Goal: Task Accomplishment & Management: Complete application form

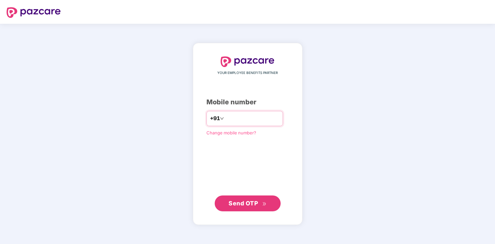
click at [248, 118] on input "number" at bounding box center [252, 118] width 54 height 11
type input "**********"
click at [249, 209] on button "Send OTP" at bounding box center [248, 203] width 66 height 16
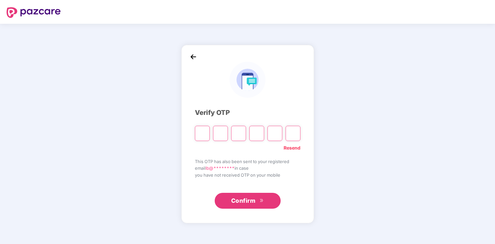
type input "*"
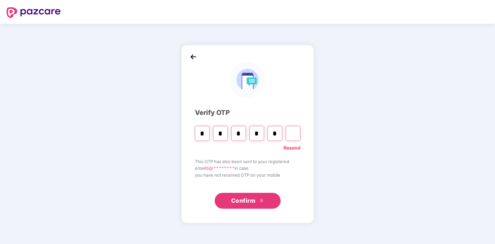
type input "*"
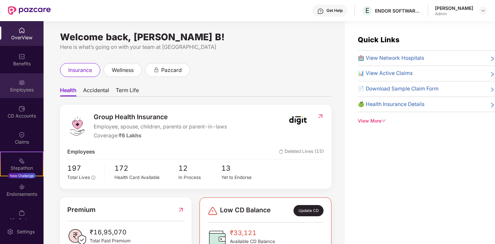
click at [24, 80] on div "Employees" at bounding box center [22, 85] width 44 height 25
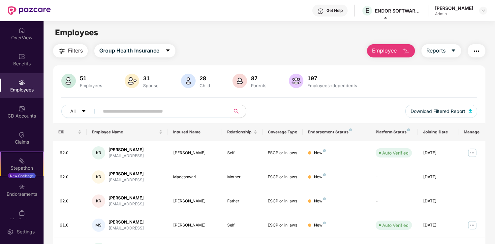
click at [392, 49] on span "Employee" at bounding box center [384, 51] width 25 height 8
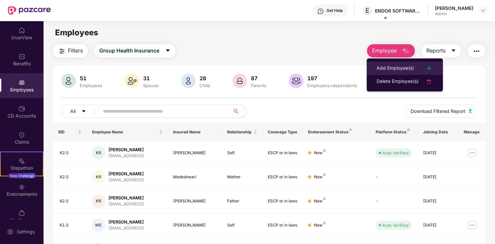
click at [396, 66] on div "Add Employee(s)" at bounding box center [395, 68] width 37 height 8
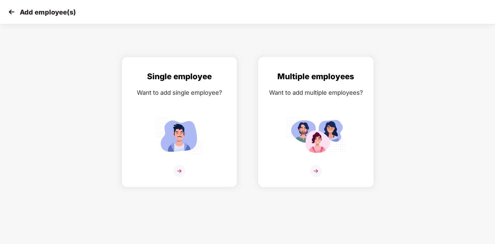
click at [355, 163] on div "Multiple employees Want to add multiple employees?" at bounding box center [316, 127] width 102 height 115
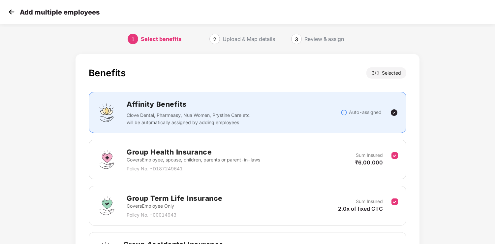
scroll to position [85, 0]
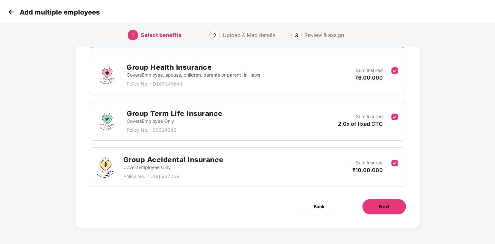
click at [384, 207] on span "Next" at bounding box center [384, 206] width 11 height 7
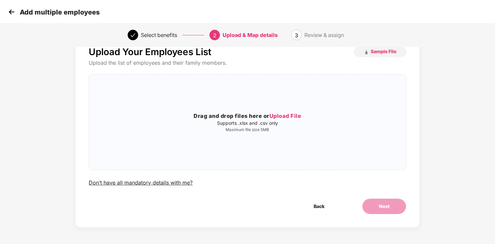
scroll to position [0, 0]
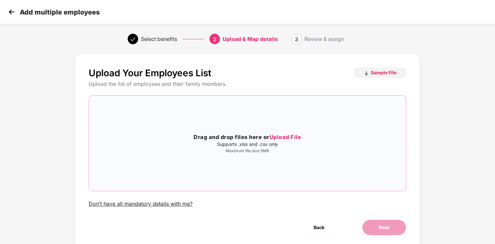
click at [313, 134] on h3 "Drag and drop files here or Upload File" at bounding box center [247, 137] width 317 height 9
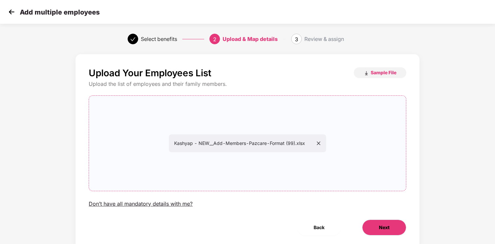
click at [379, 233] on button "Next" at bounding box center [384, 227] width 44 height 16
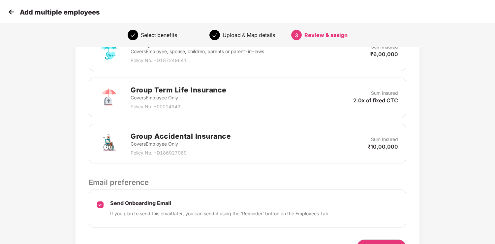
scroll to position [216, 0]
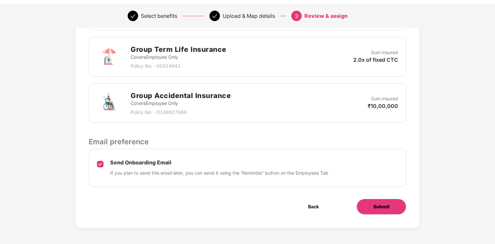
click at [387, 202] on button "Submit" at bounding box center [382, 207] width 50 height 16
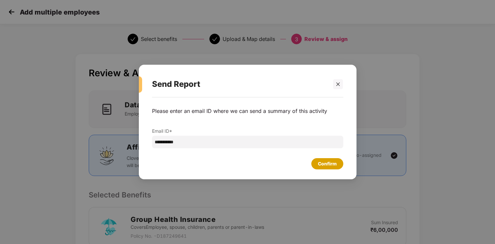
click at [336, 161] on div "Confirm" at bounding box center [327, 163] width 19 height 7
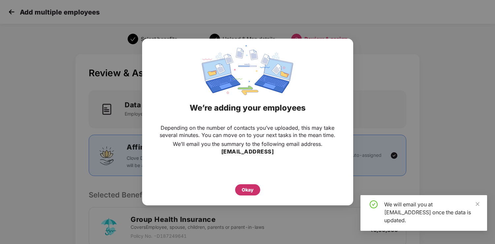
click at [251, 184] on div "Okay" at bounding box center [247, 189] width 25 height 11
